Goal: Task Accomplishment & Management: Use online tool/utility

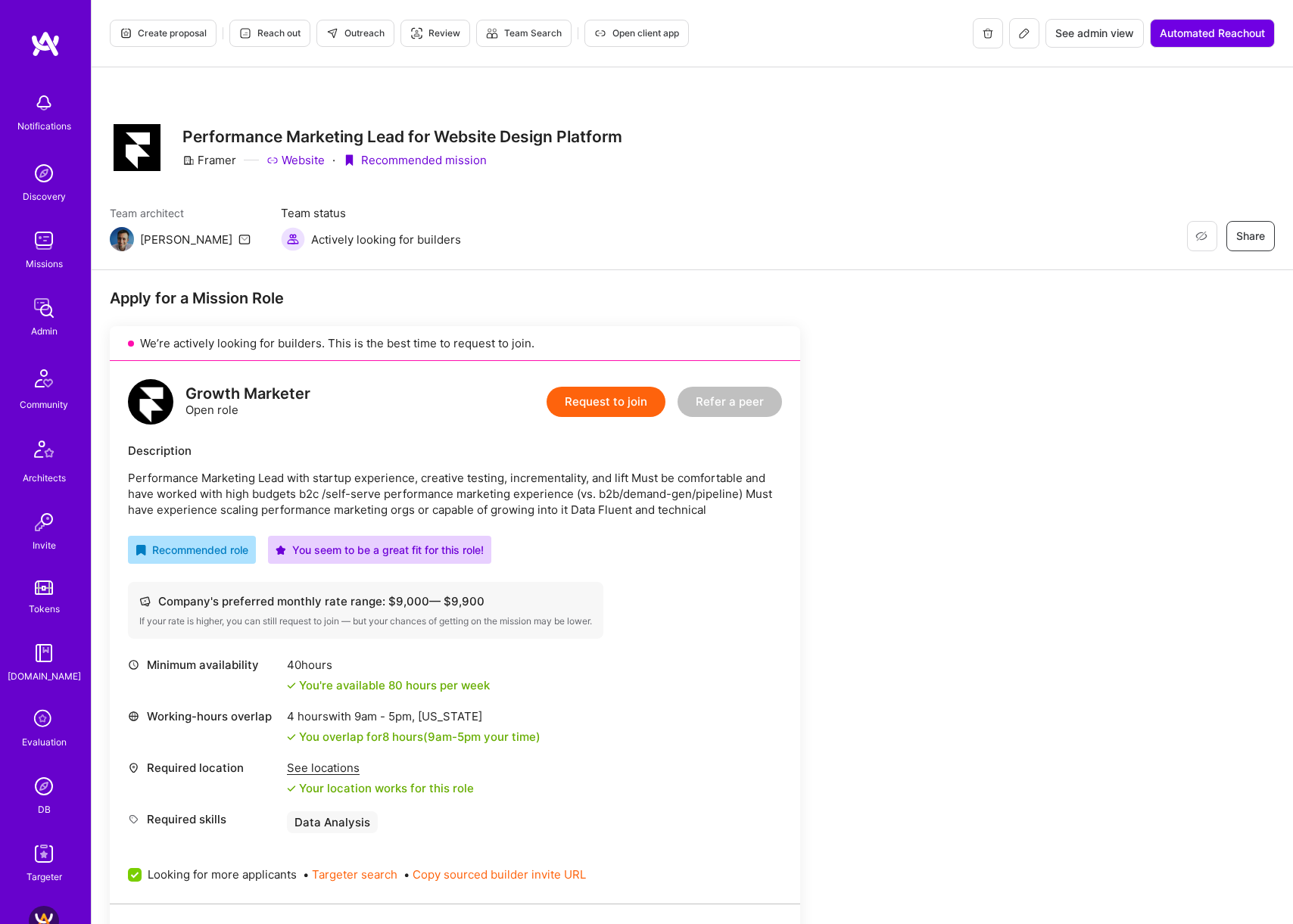
click at [180, 35] on span "Create proposal" at bounding box center [163, 33] width 88 height 14
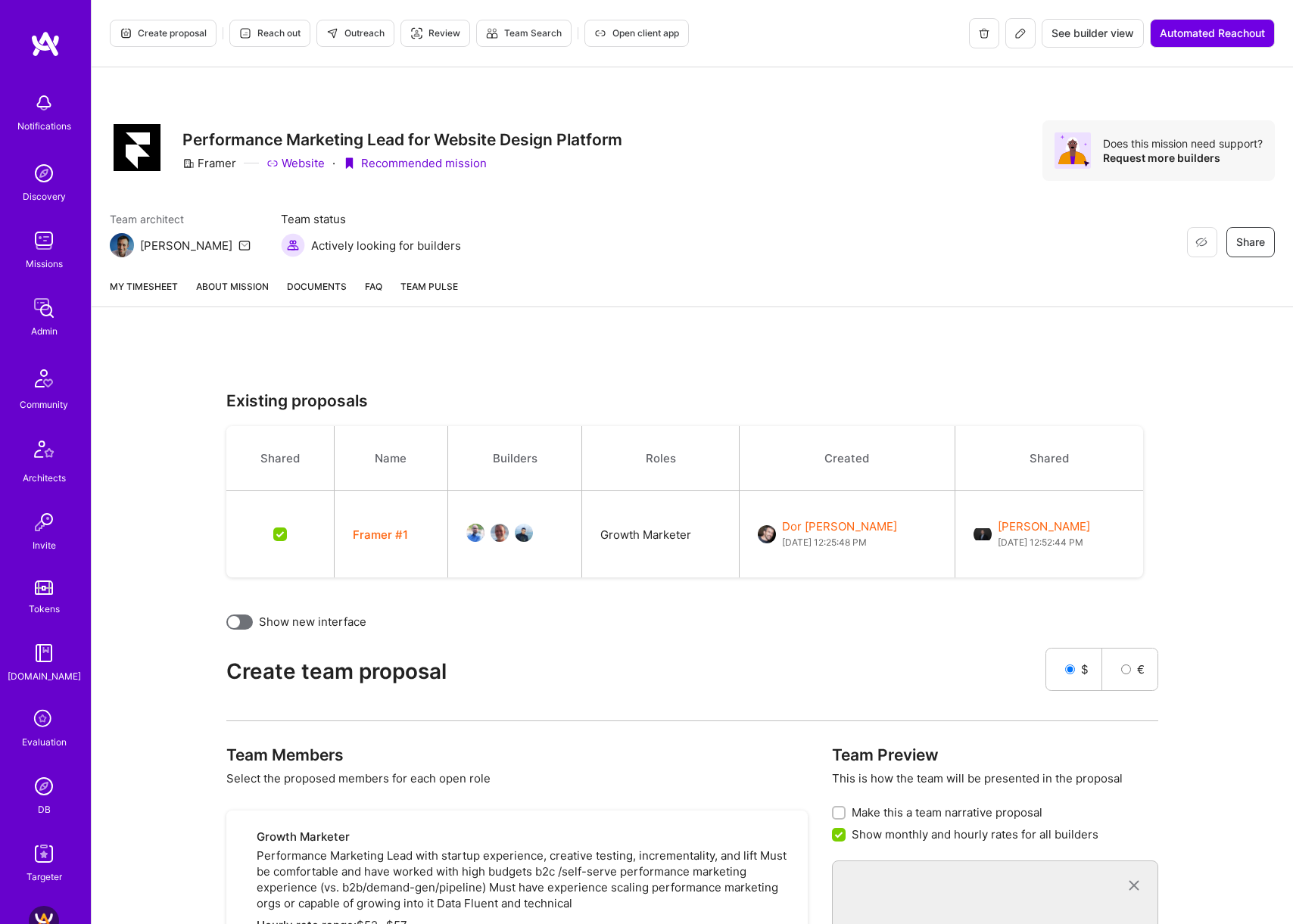
click at [654, 174] on div "Restore Not Interested Share Performance Marketing Lead for Website Design Plat…" at bounding box center [692, 150] width 1165 height 61
click at [235, 299] on link "About Mission" at bounding box center [232, 292] width 73 height 28
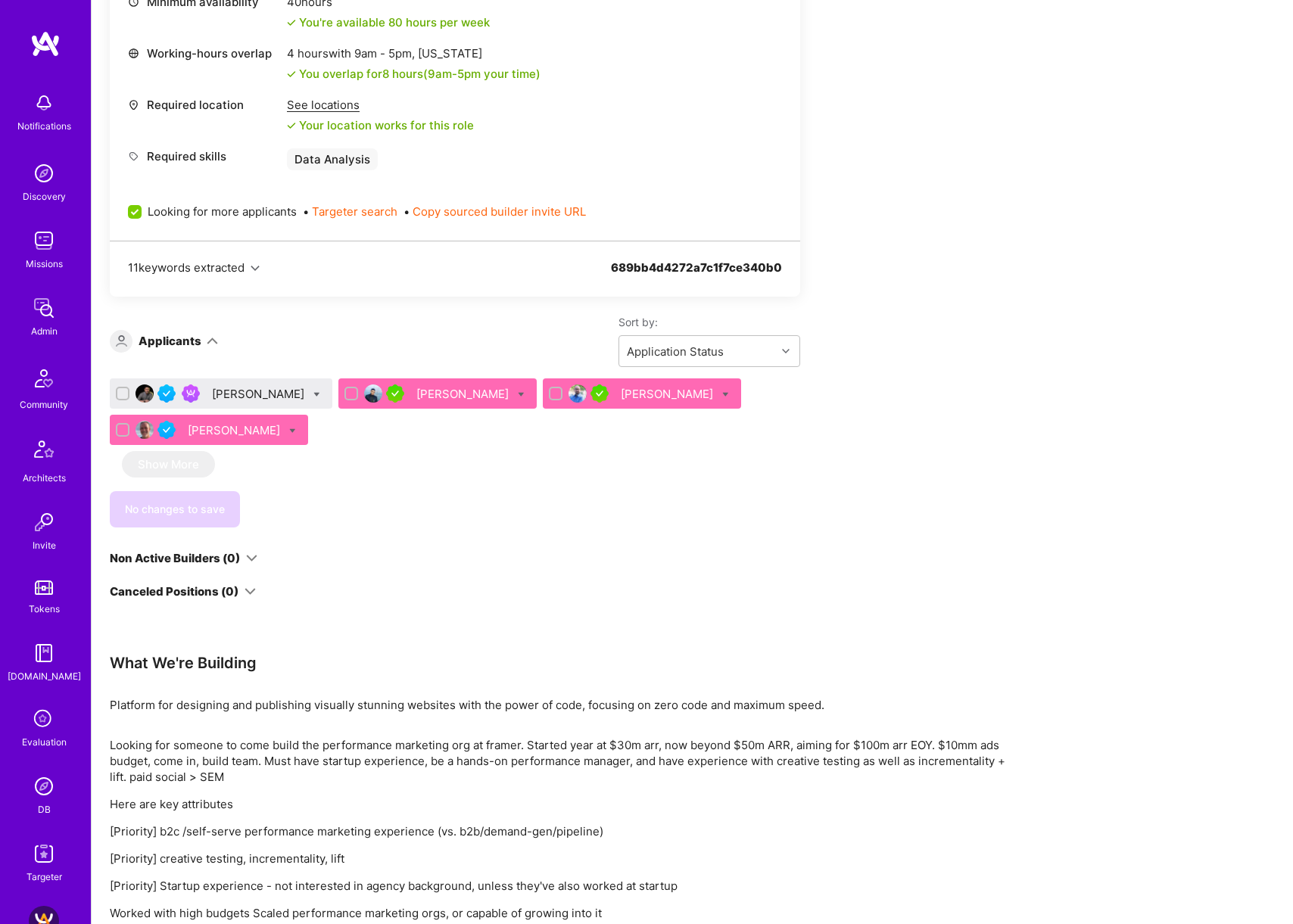
scroll to position [820, 0]
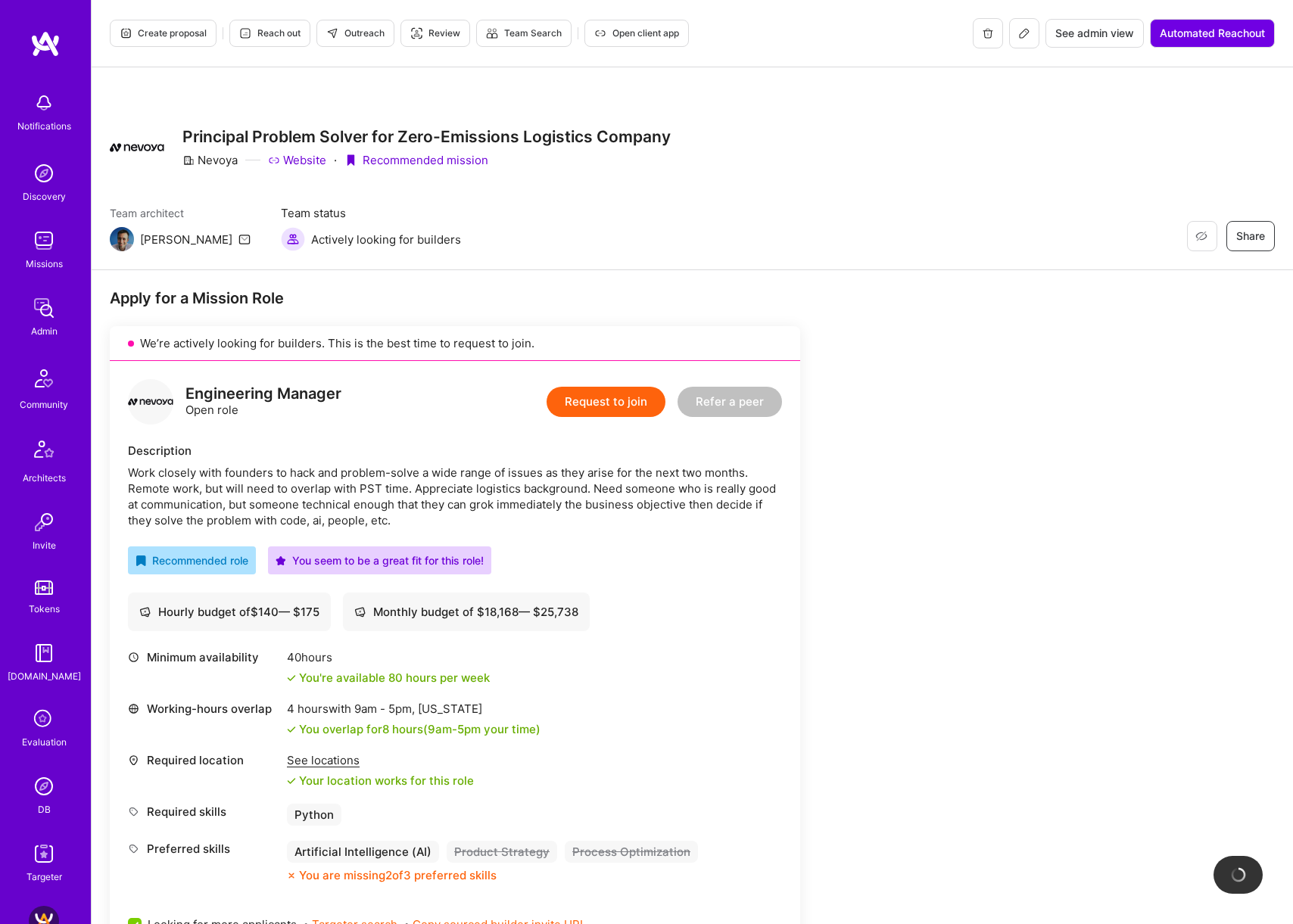
click at [130, 37] on icon at bounding box center [126, 33] width 12 height 12
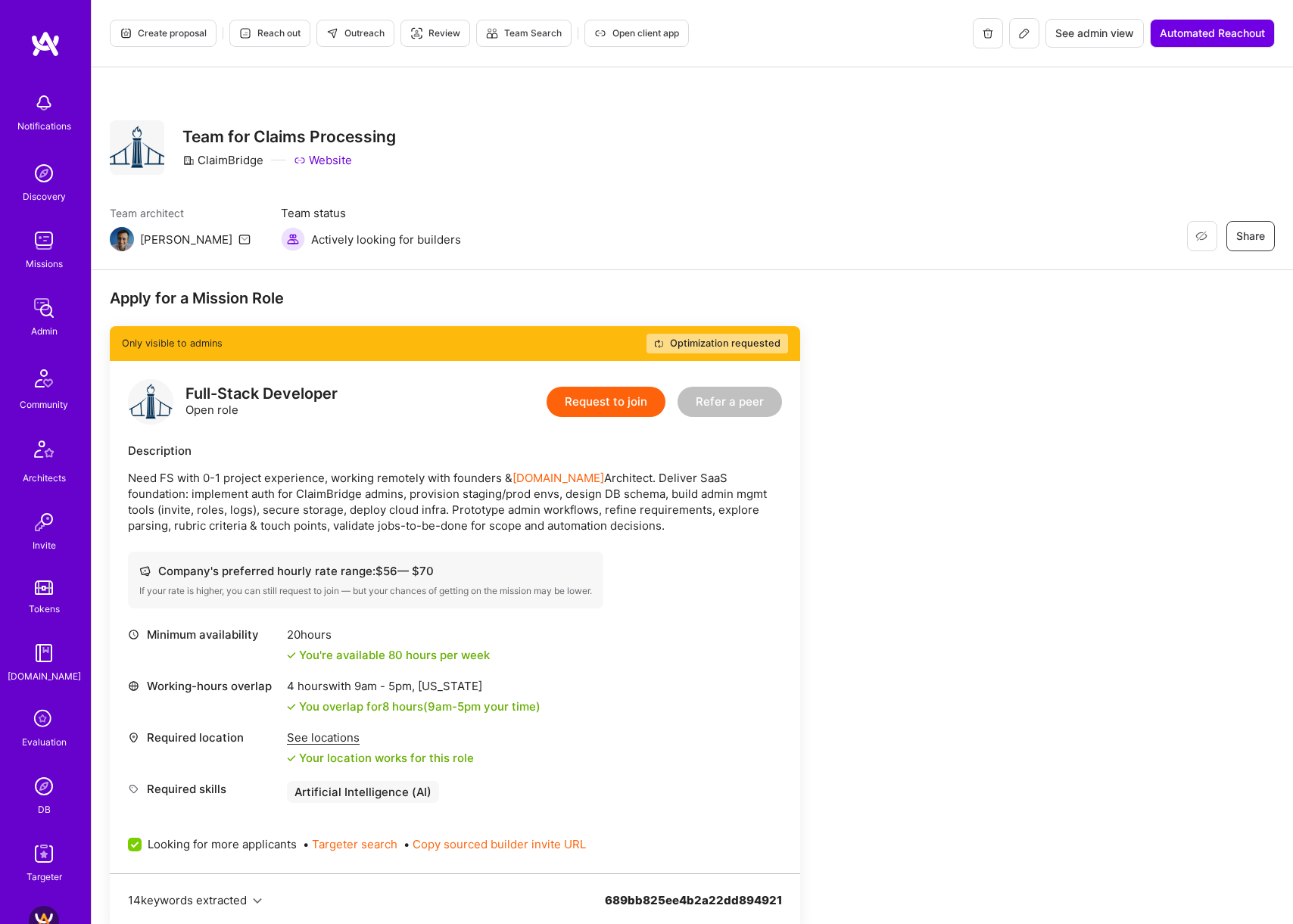
scroll to position [146, 0]
